Goal: Task Accomplishment & Management: Use online tool/utility

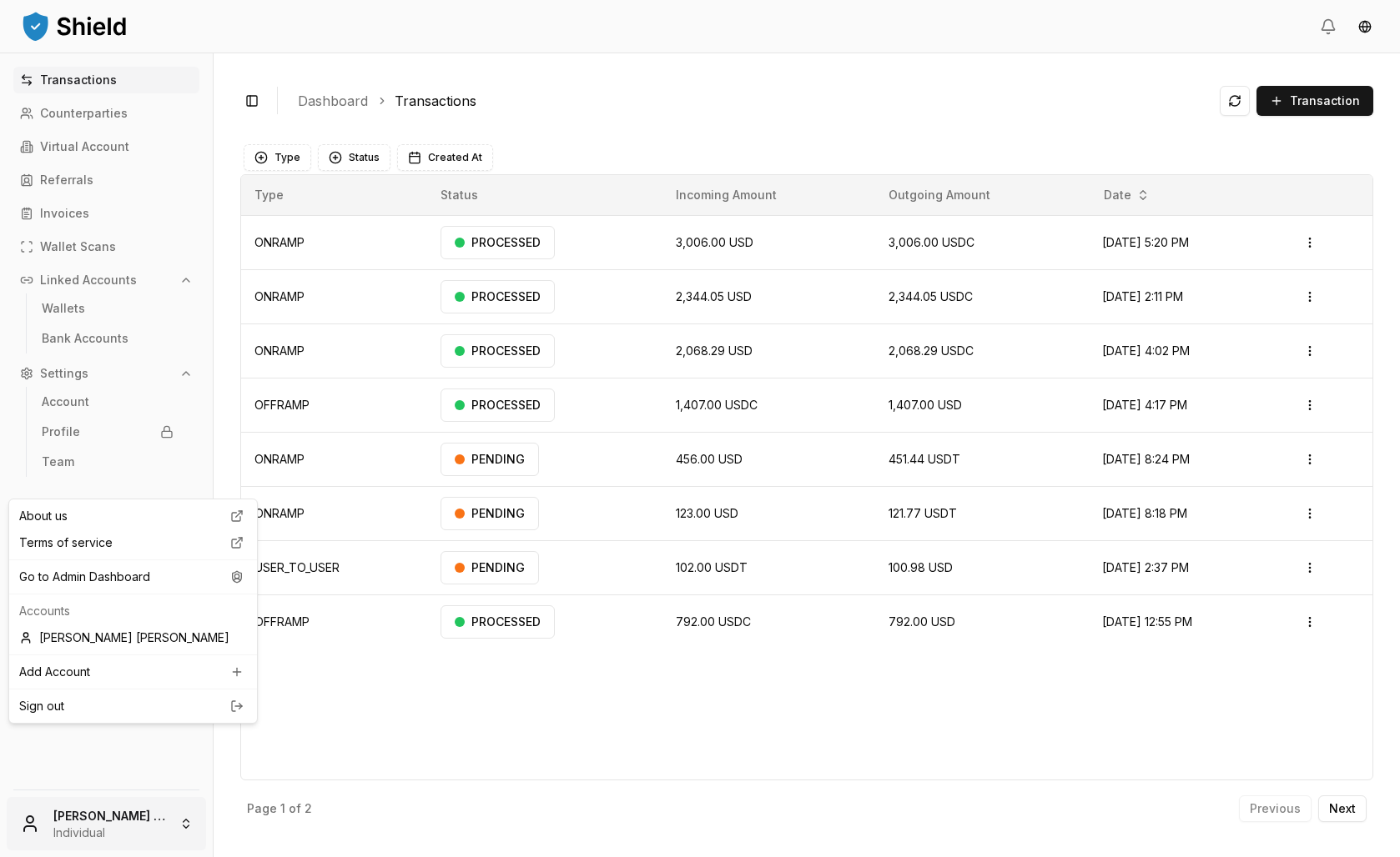
click at [141, 809] on html "Transactions Counterparties Virtual Account Referrals Invoices Wallet Scans Lin…" at bounding box center [700, 428] width 1400 height 857
click at [98, 590] on div "Go to Admin Dashboard" at bounding box center [133, 576] width 241 height 27
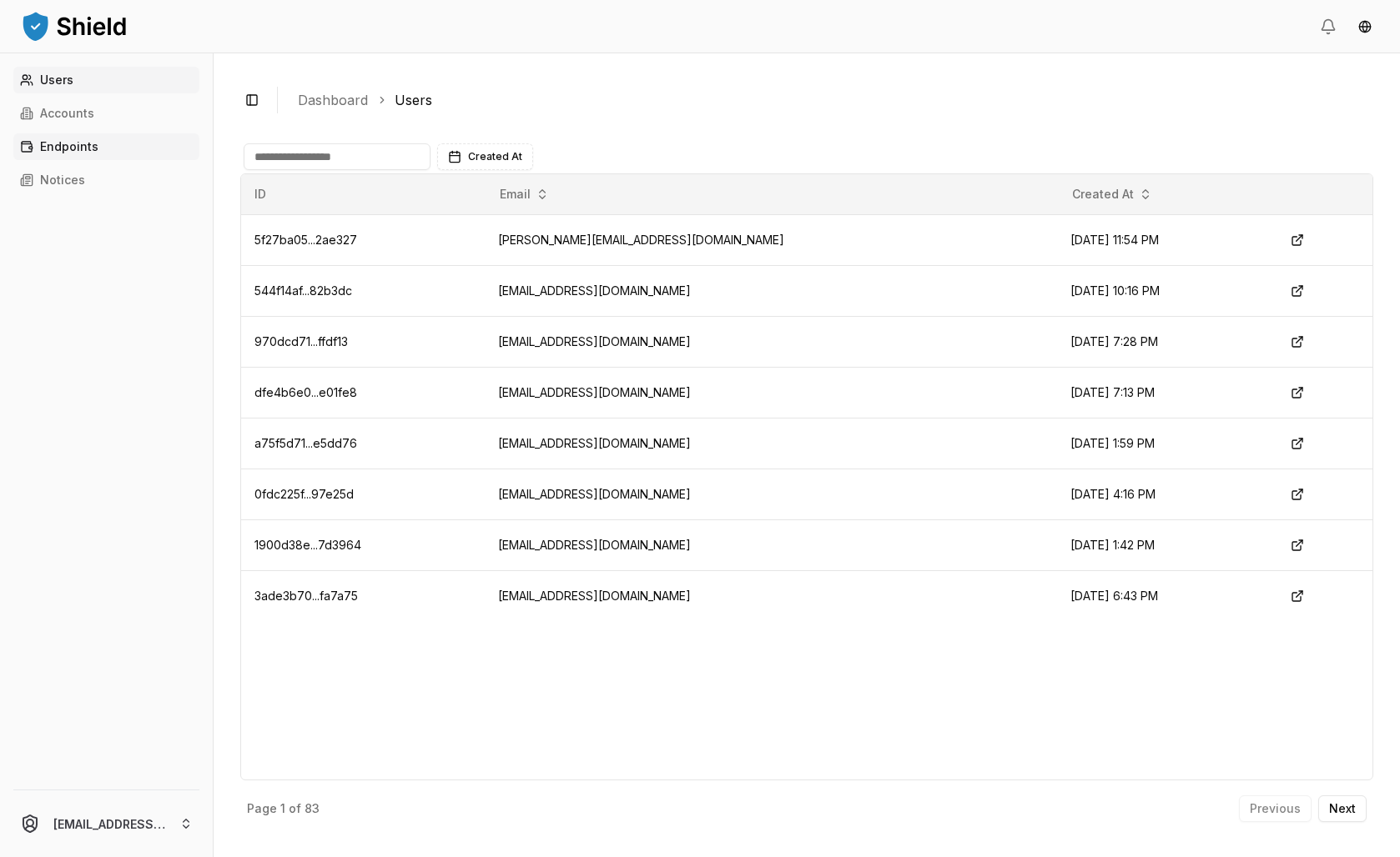
click at [99, 152] on p "Endpoints" at bounding box center [69, 147] width 59 height 12
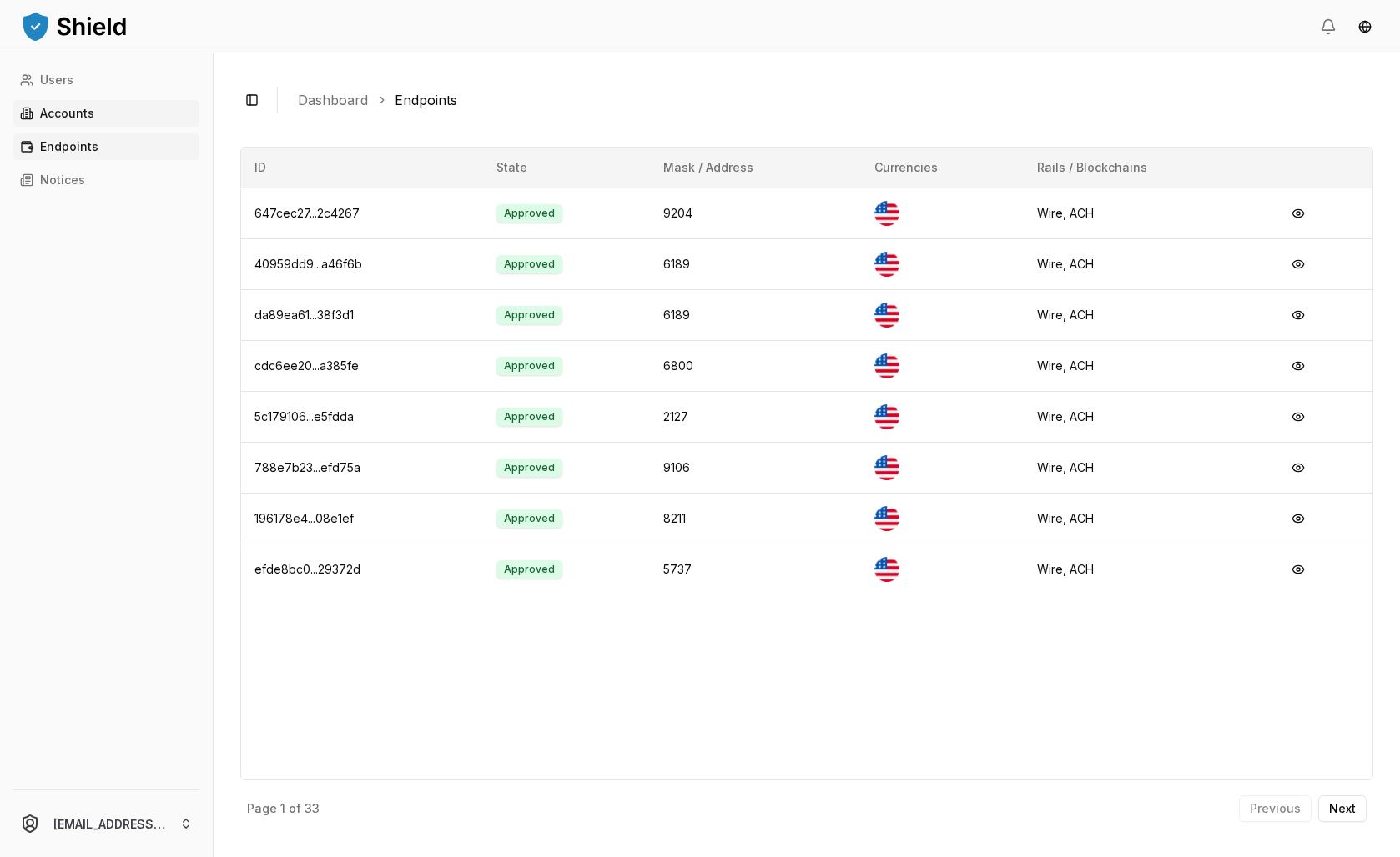
click at [95, 119] on p "Accounts" at bounding box center [67, 113] width 54 height 12
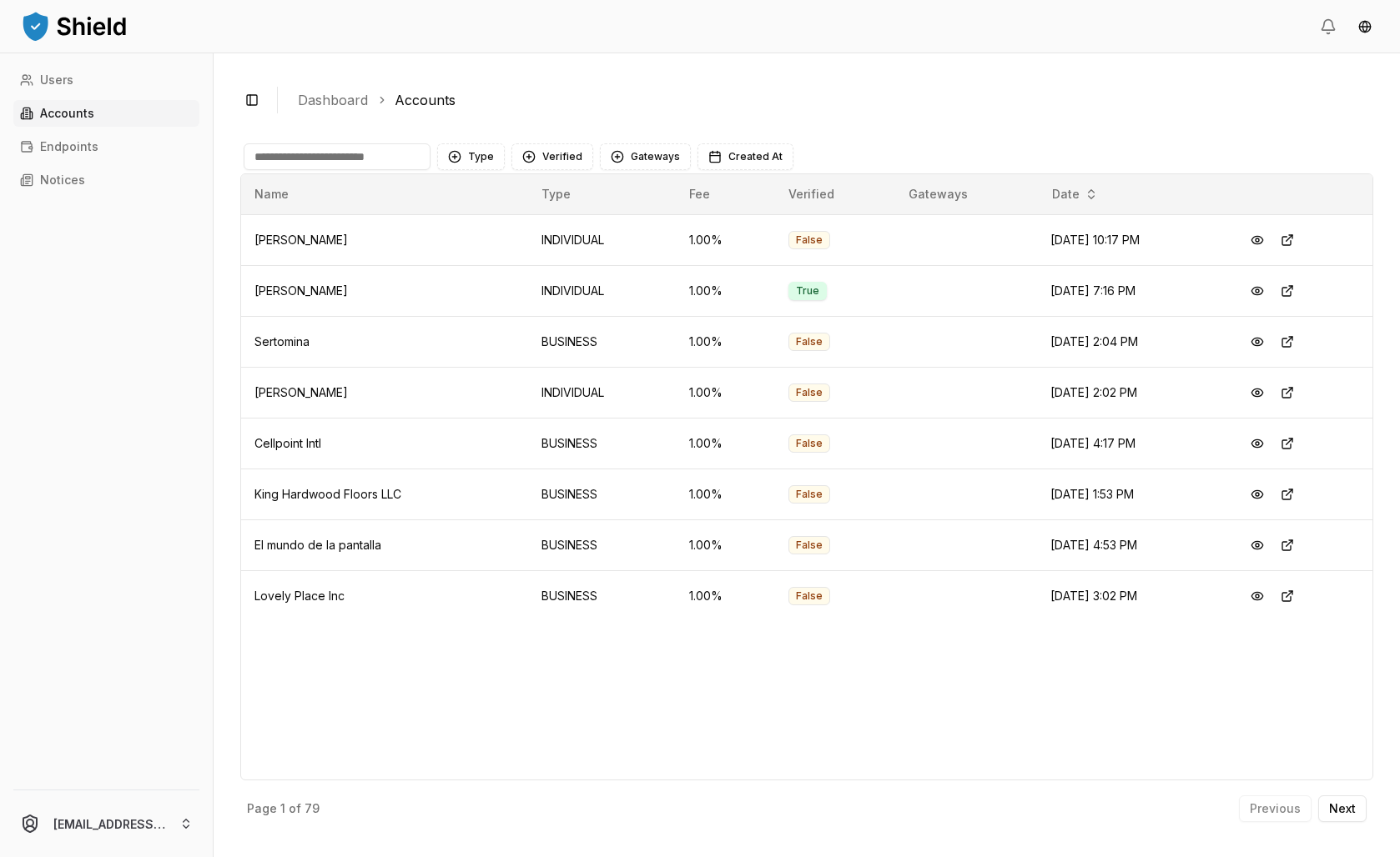
click at [424, 170] on input at bounding box center [338, 156] width 187 height 27
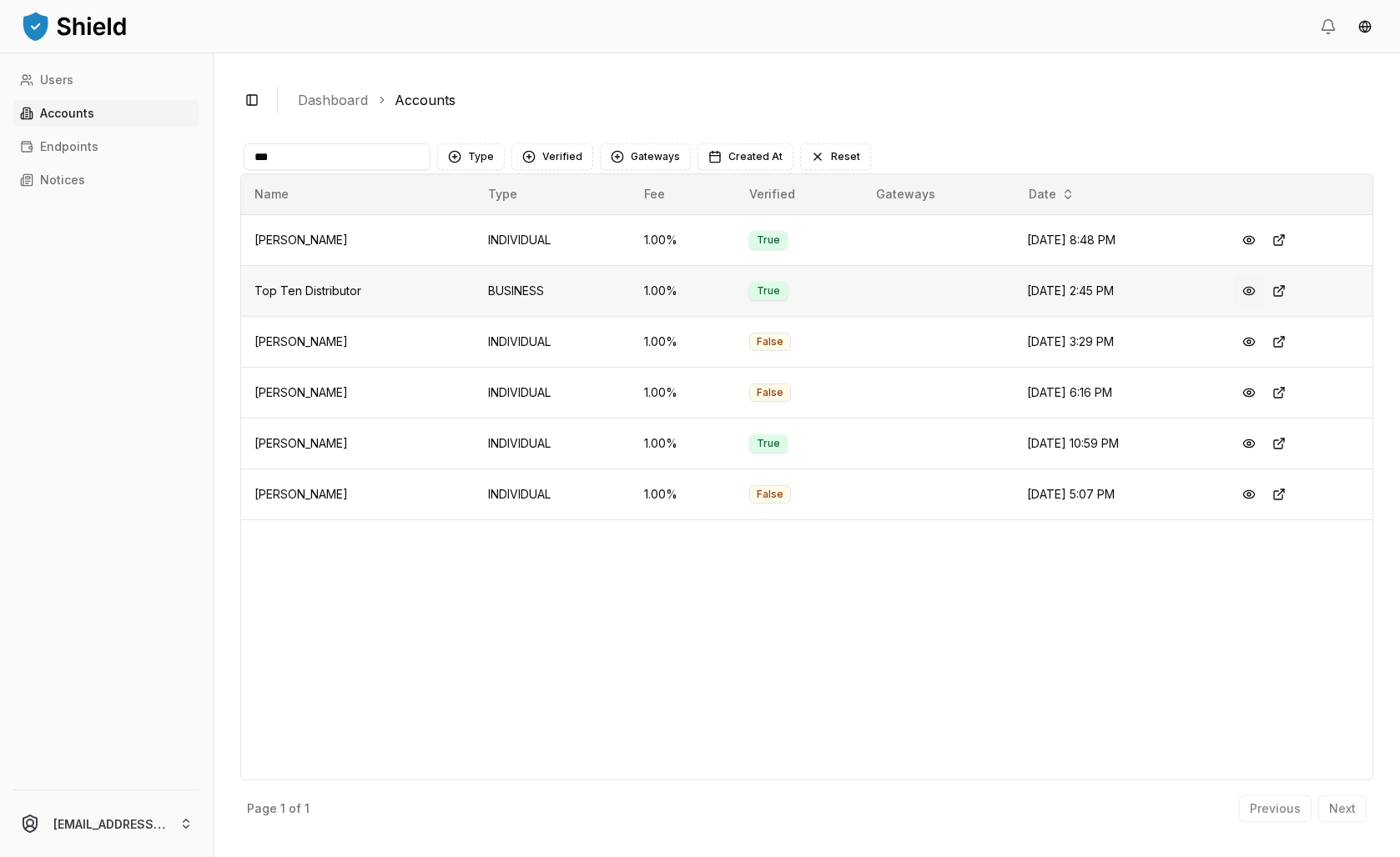
type input "***"
click at [1264, 306] on button at bounding box center [1249, 291] width 30 height 30
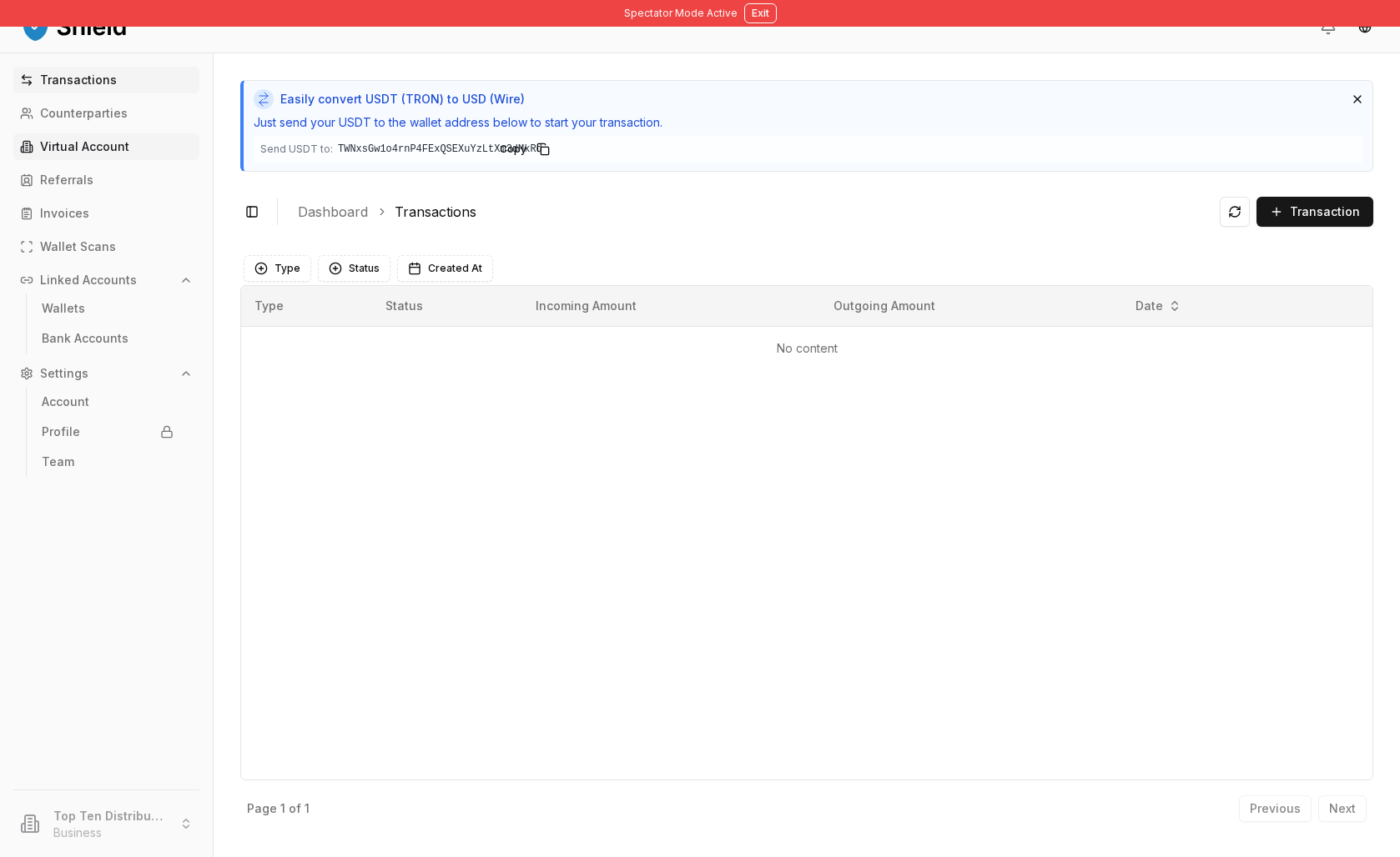
click at [118, 152] on p "Virtual Account" at bounding box center [85, 147] width 90 height 12
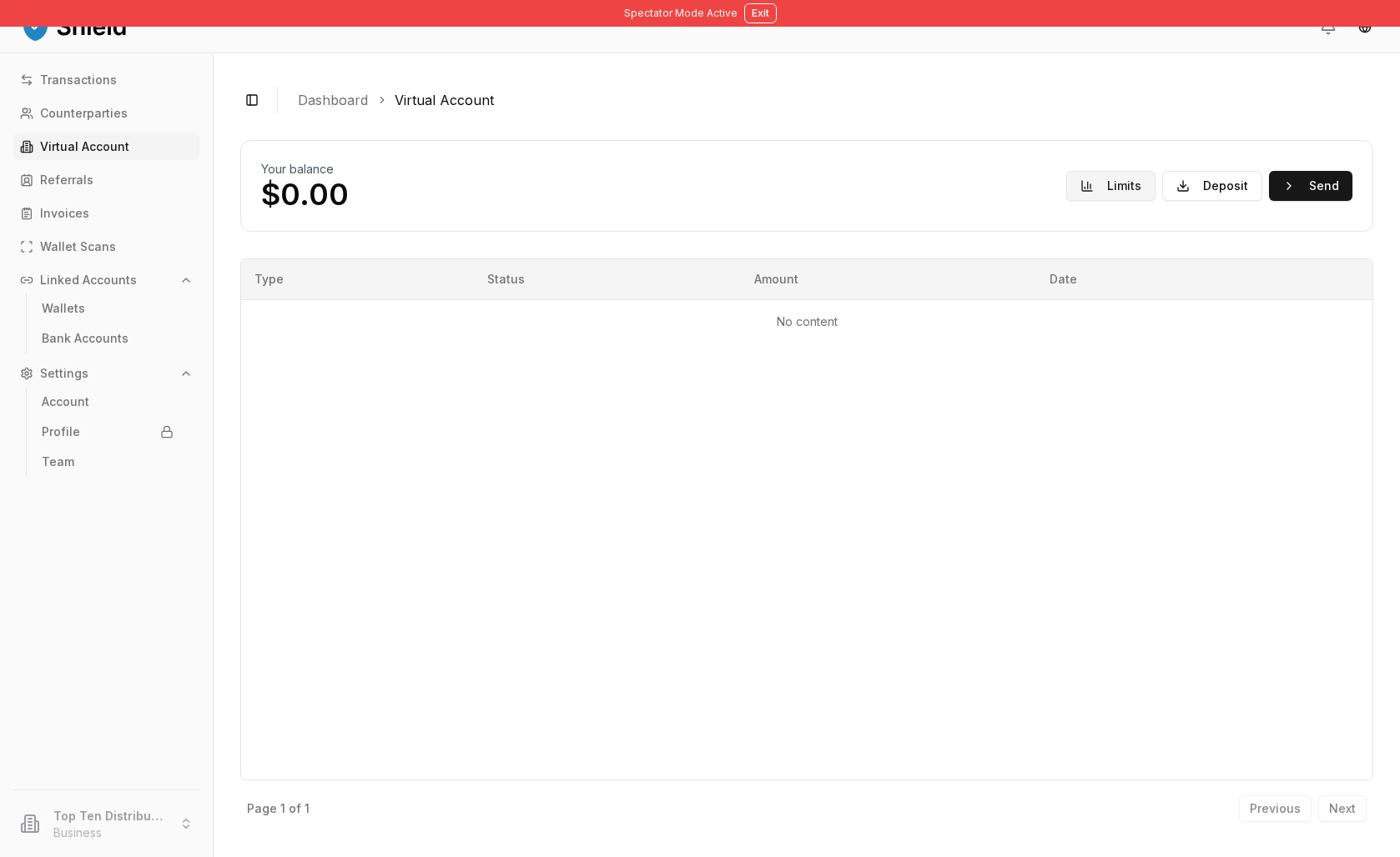
click at [1066, 201] on button "Limits" at bounding box center [1111, 186] width 90 height 30
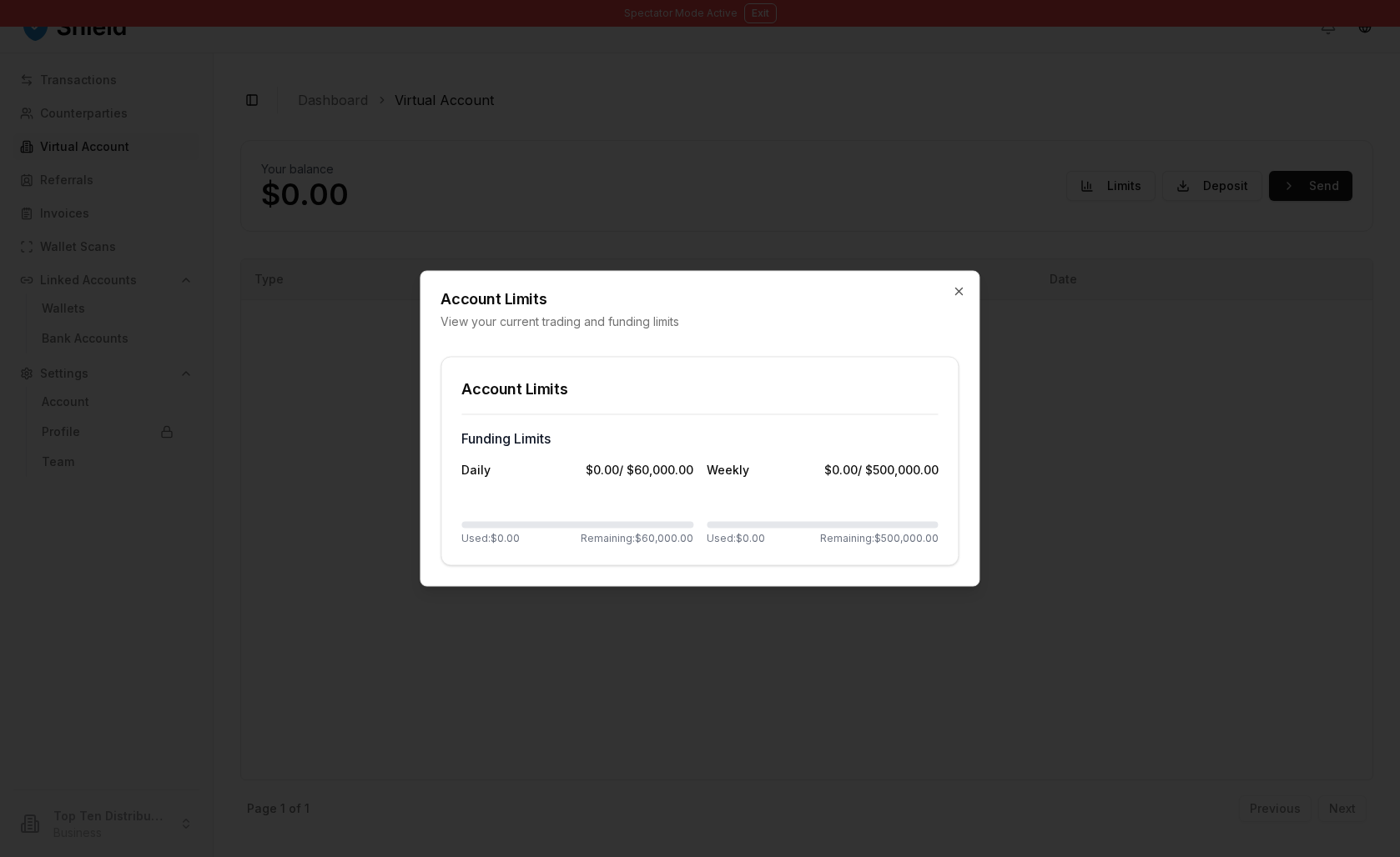
click at [1051, 236] on div at bounding box center [700, 428] width 1400 height 857
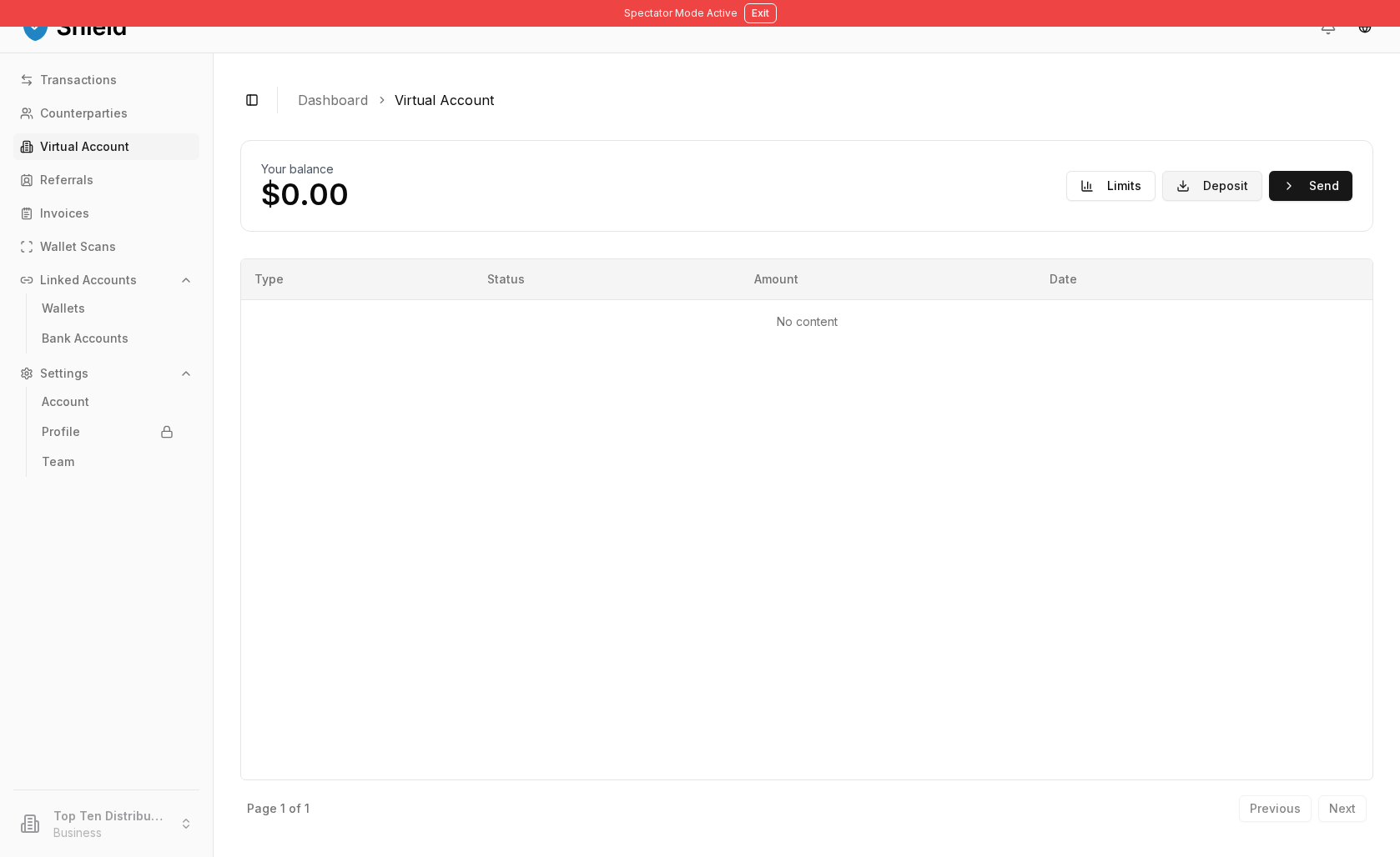
click at [1162, 201] on button "Deposit" at bounding box center [1212, 186] width 101 height 30
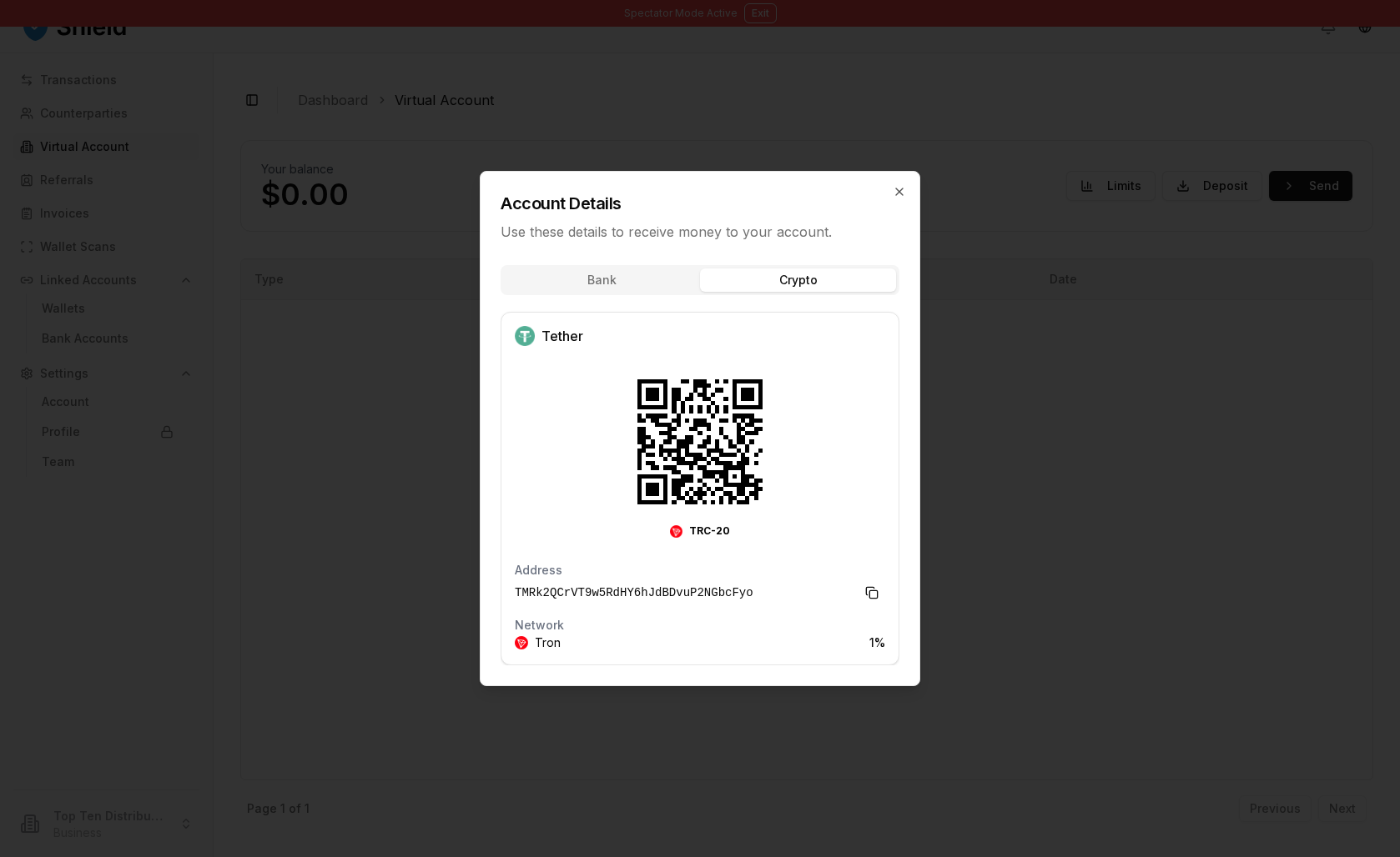
click at [824, 341] on div "Bank Crypto Tether TRC-20 Address TMRk2QCrVT9w5RdHY6hJdBDvuP2NGbcFyo Network Tr…" at bounding box center [700, 470] width 439 height 430
click at [906, 185] on icon "button" at bounding box center [898, 191] width 13 height 13
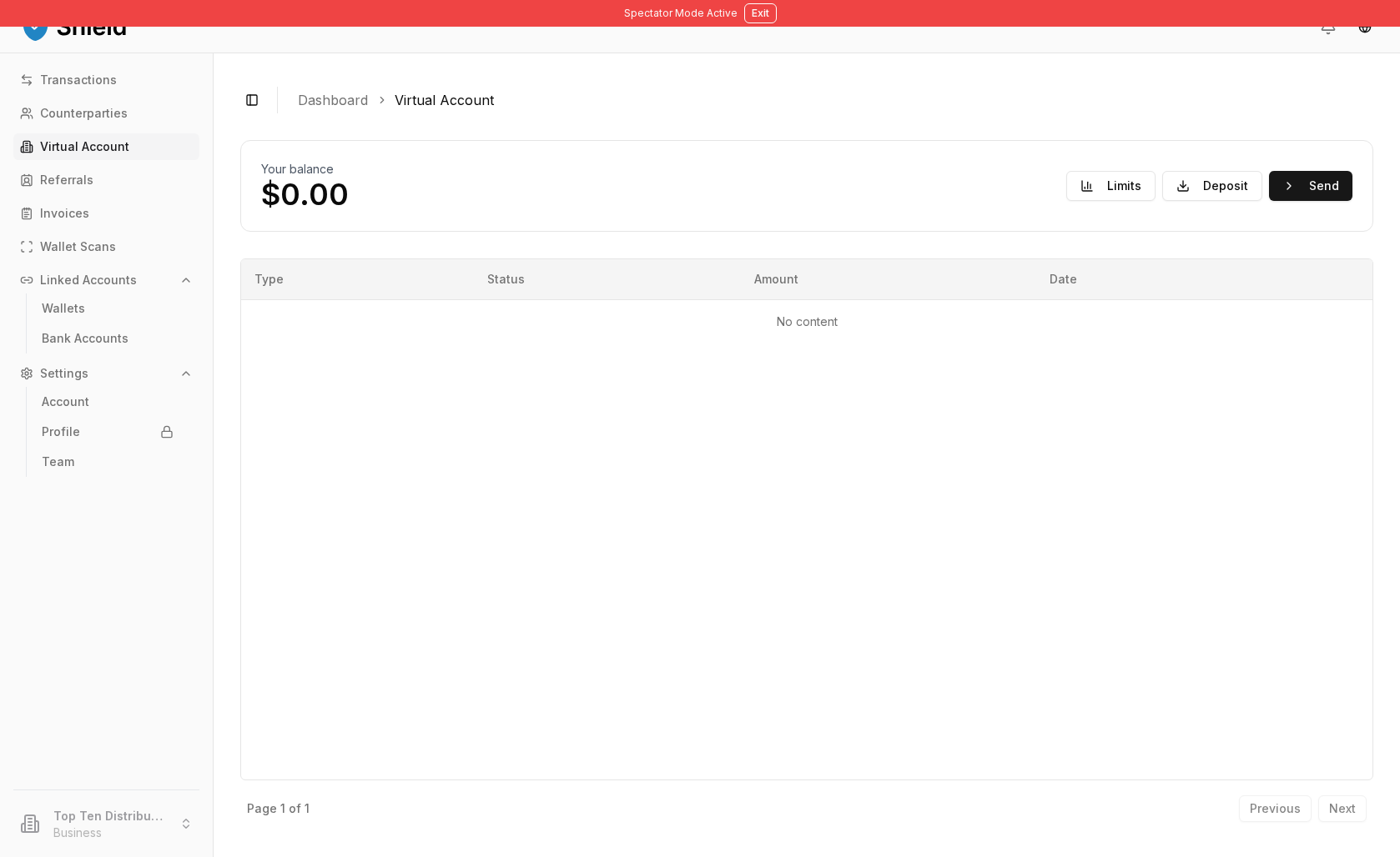
click at [1162, 201] on button "Deposit" at bounding box center [1212, 186] width 101 height 30
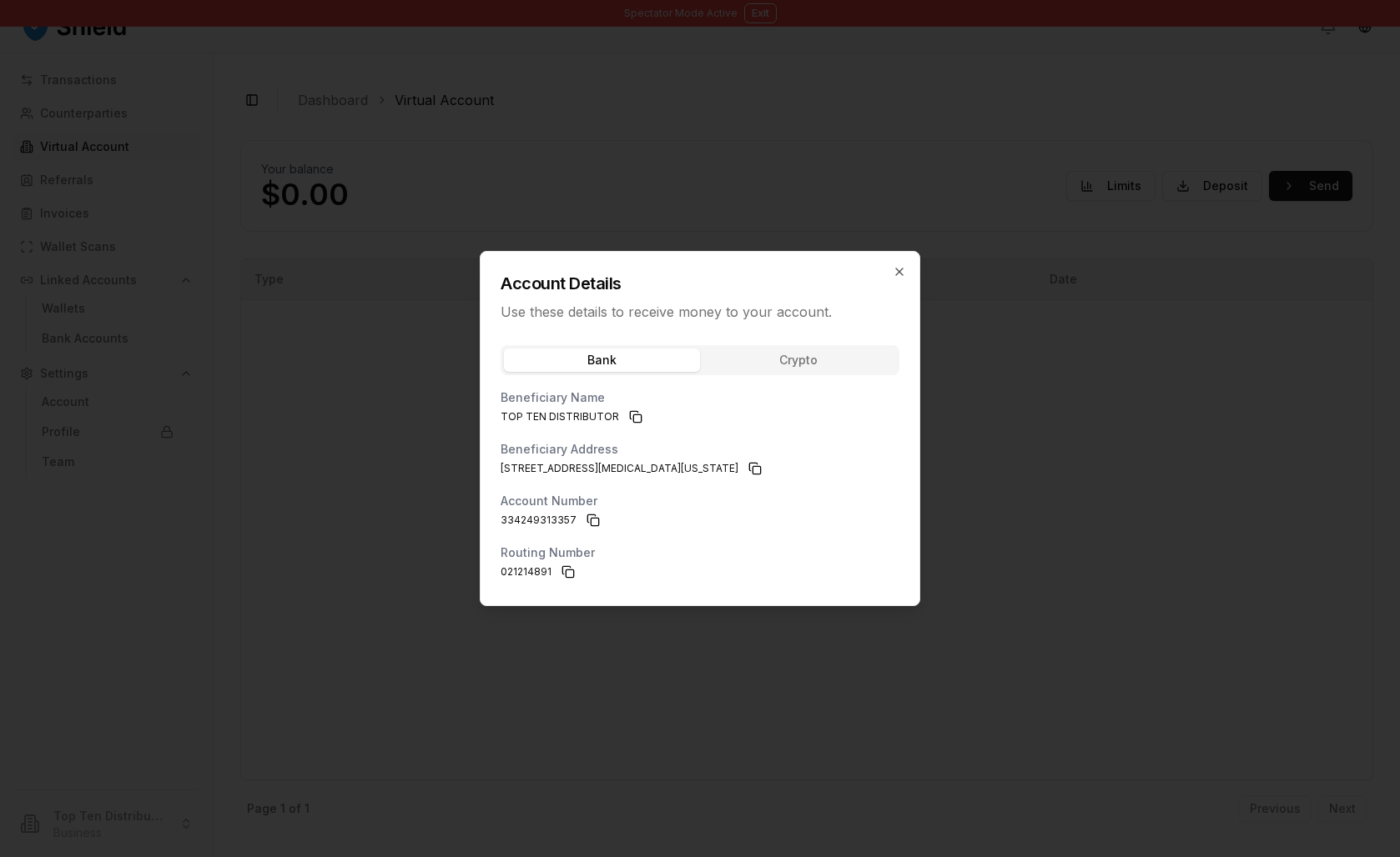
click at [826, 350] on div "Bank Crypto Beneficiary Name TOP TEN DISTRIBUTOR Beneficiary Address 1325 North…" at bounding box center [700, 470] width 439 height 270
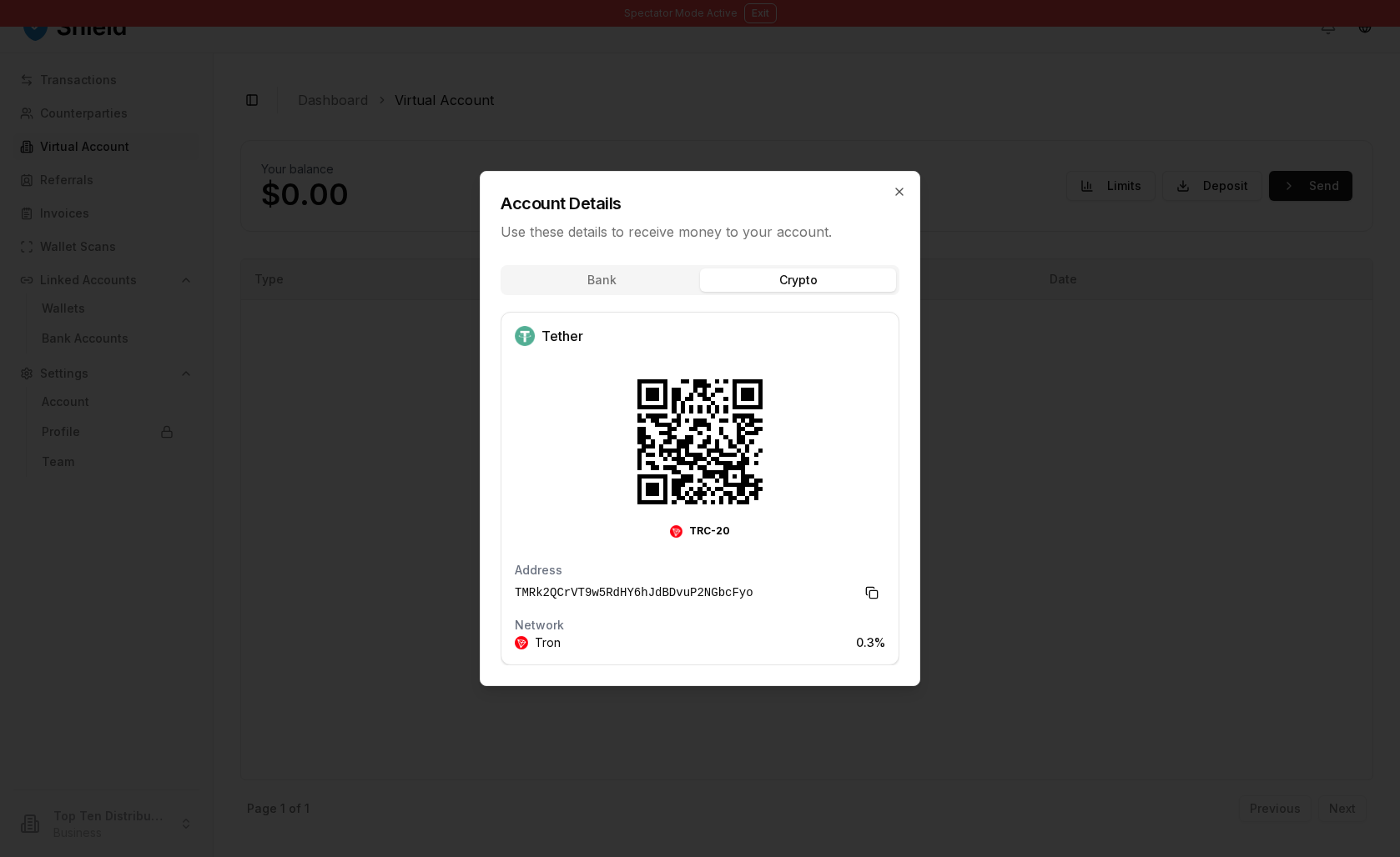
click at [1131, 359] on div at bounding box center [700, 428] width 1400 height 857
